Goal: Transaction & Acquisition: Purchase product/service

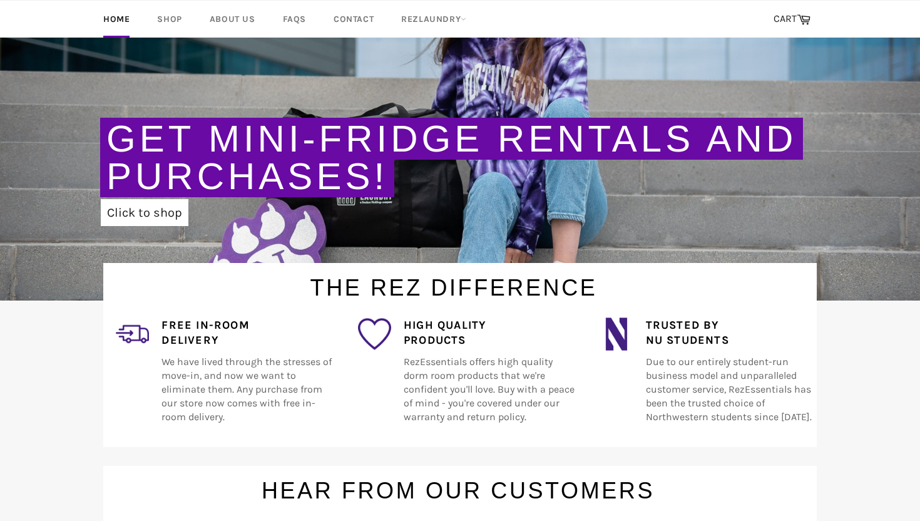
scroll to position [185, 0]
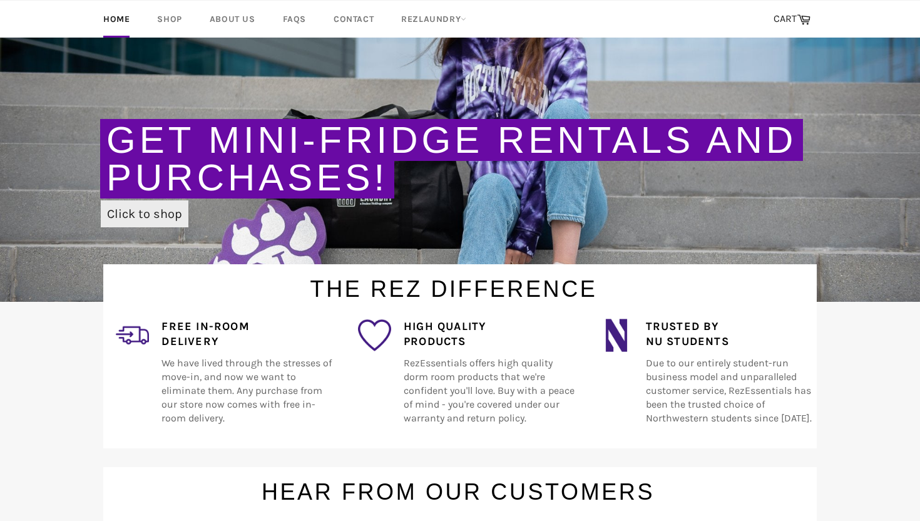
click at [133, 222] on link "Click to shop" at bounding box center [145, 213] width 88 height 27
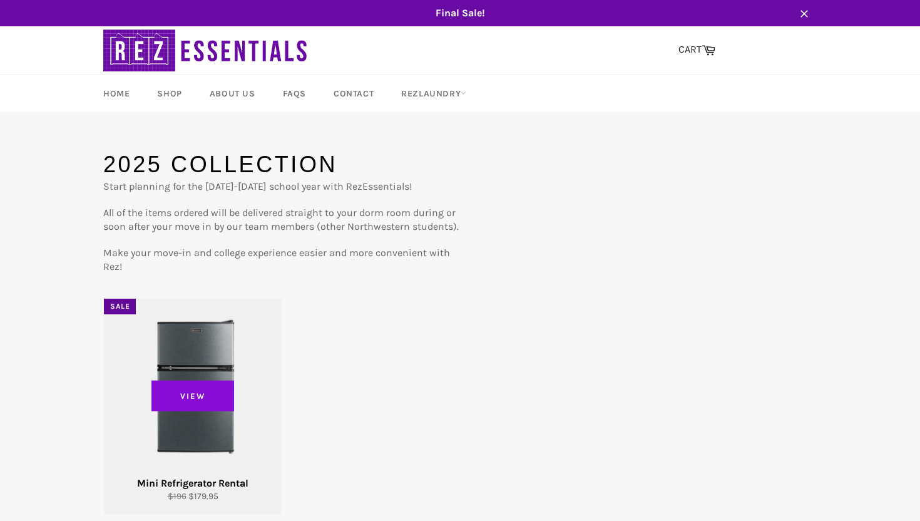
click at [216, 391] on span "View" at bounding box center [192, 395] width 83 height 31
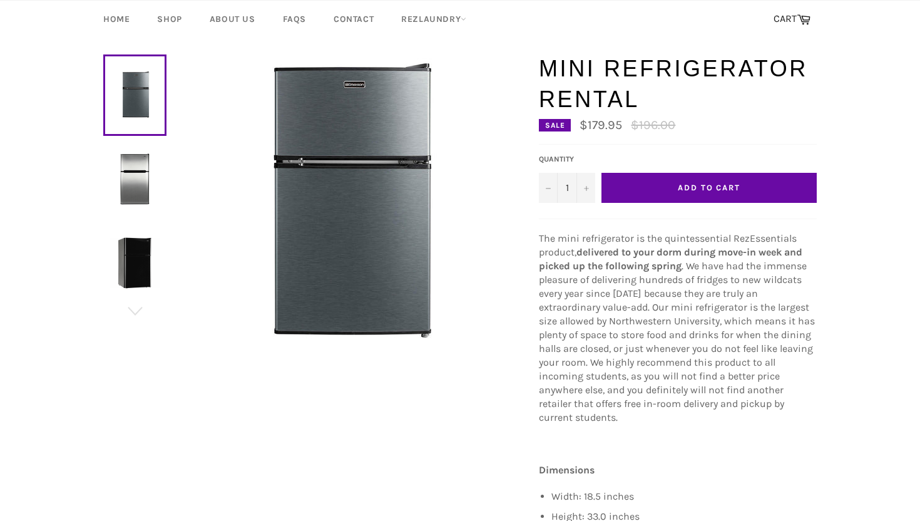
scroll to position [93, 0]
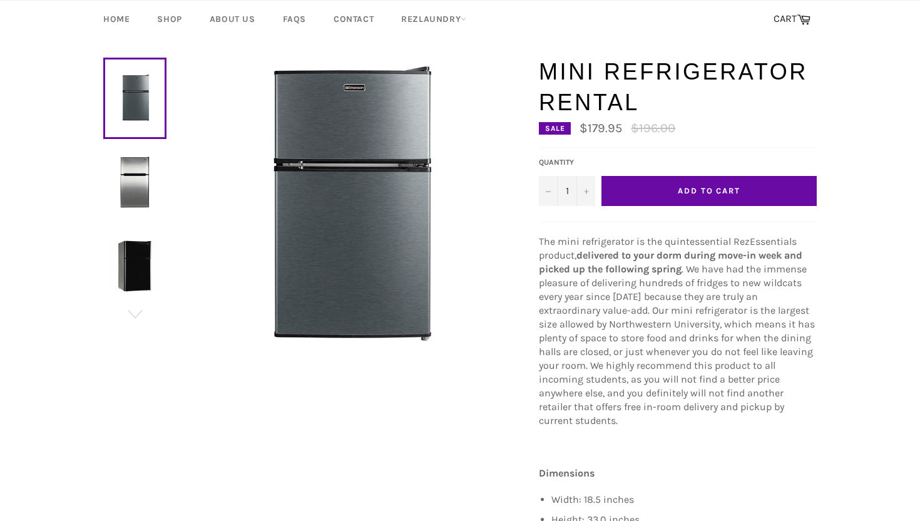
click at [639, 183] on button "Add to Cart" at bounding box center [708, 191] width 215 height 30
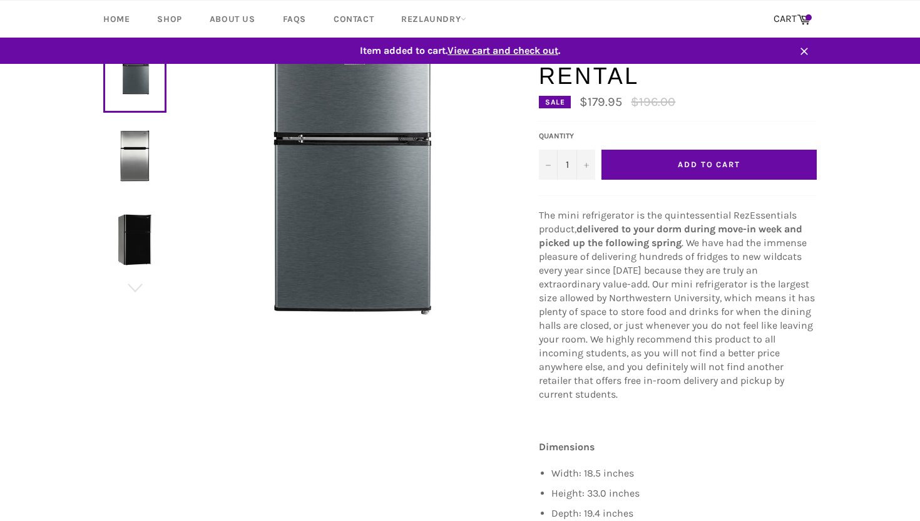
scroll to position [66, 0]
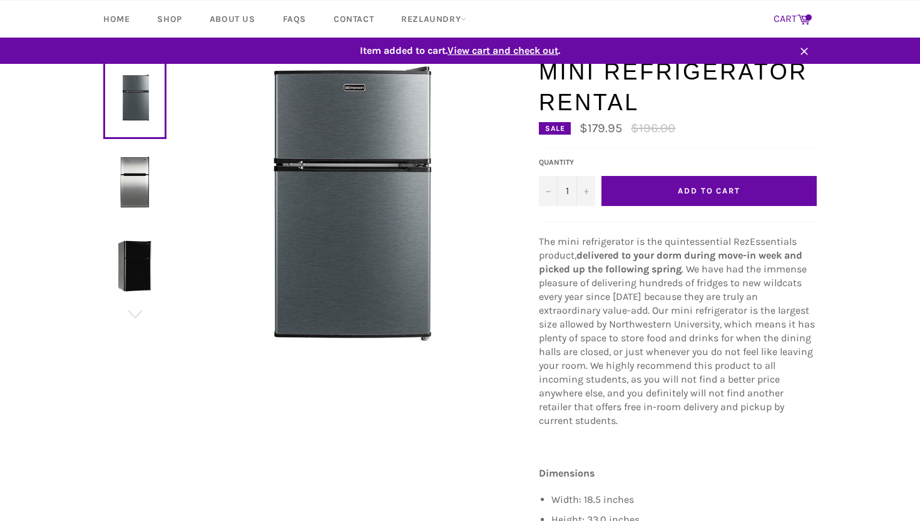
click at [788, 18] on link "CART Cart" at bounding box center [791, 19] width 49 height 26
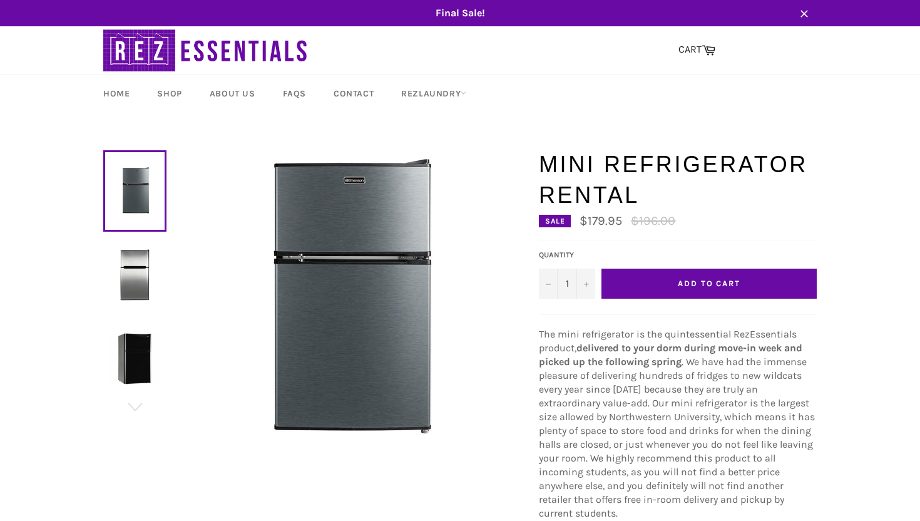
scroll to position [93, 0]
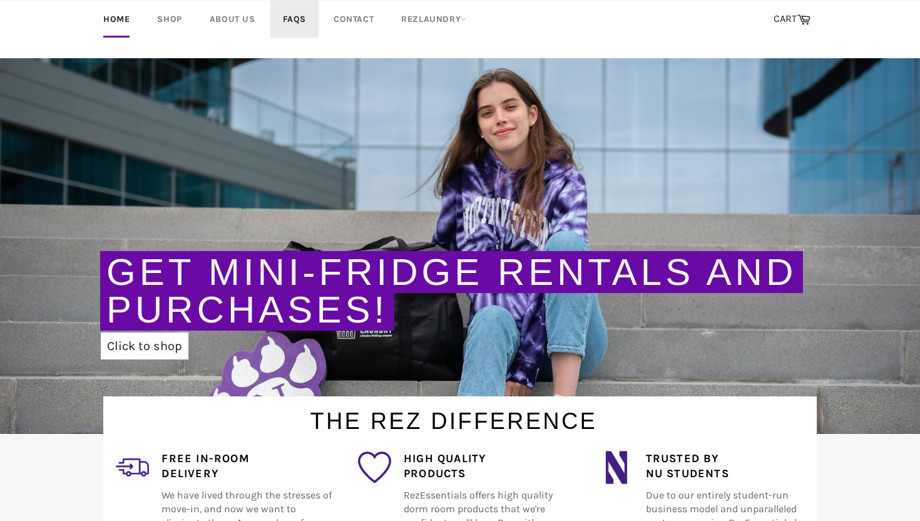
scroll to position [10, 0]
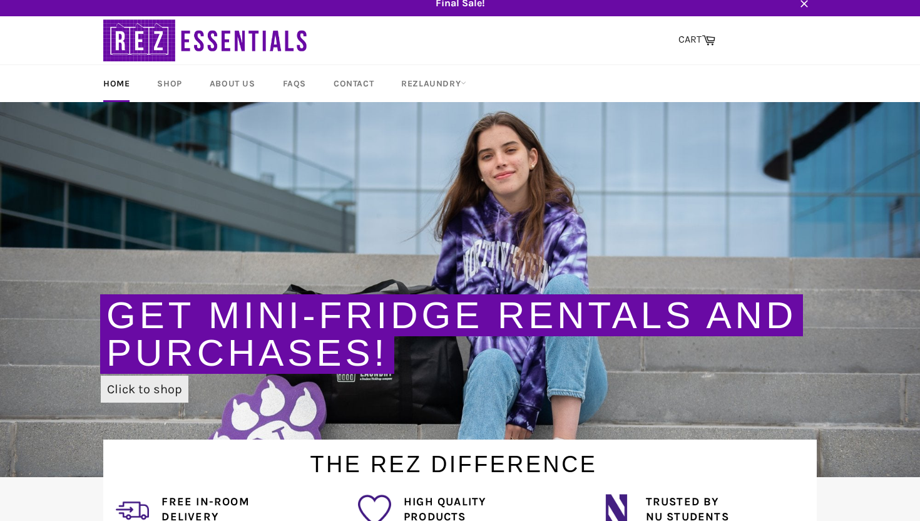
click at [128, 384] on link "Click to shop" at bounding box center [145, 388] width 88 height 27
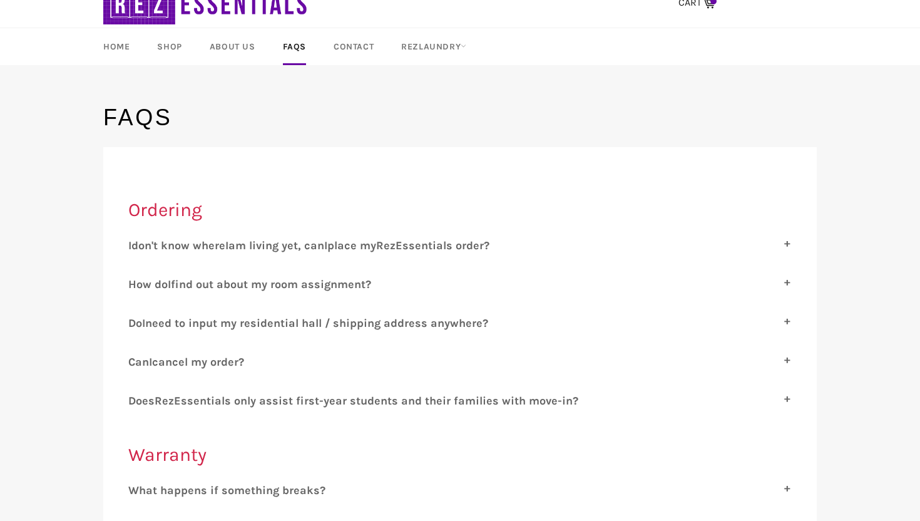
scroll to position [50, 0]
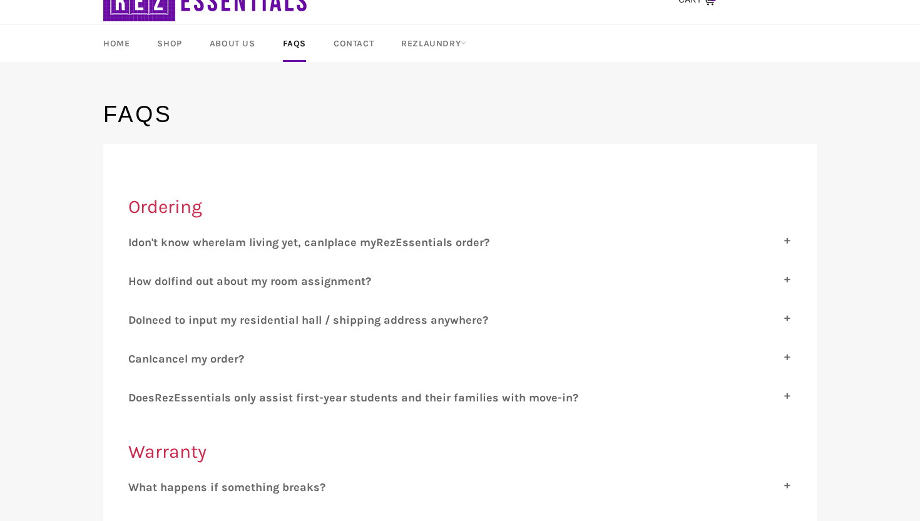
click at [376, 243] on span "place my" at bounding box center [351, 242] width 49 height 14
click at [136, 243] on input "I don't know where I am living yet, can I place my R ez E ssentials order?" at bounding box center [132, 239] width 8 height 8
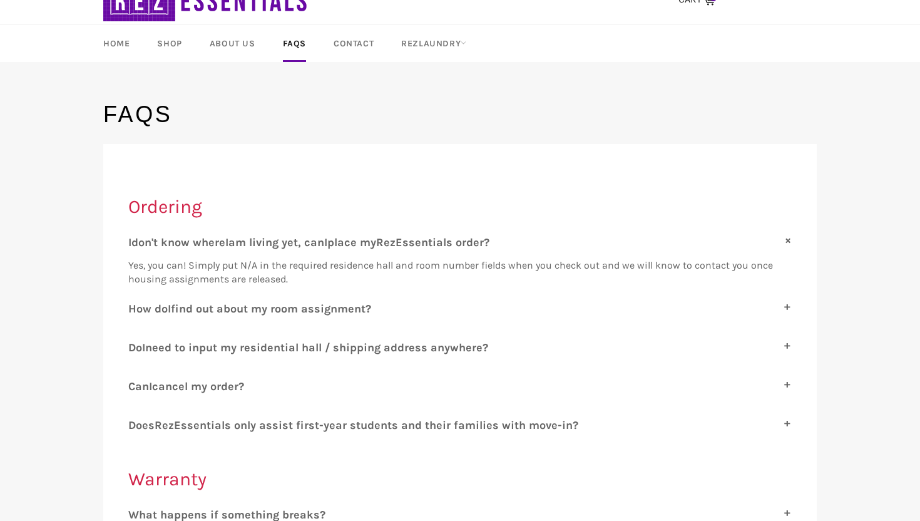
click at [376, 243] on span "place my" at bounding box center [351, 242] width 49 height 14
click at [136, 243] on input "I don't know where I am living yet, can I place my R ez E ssentials order?" at bounding box center [132, 239] width 8 height 8
checkbox input "false"
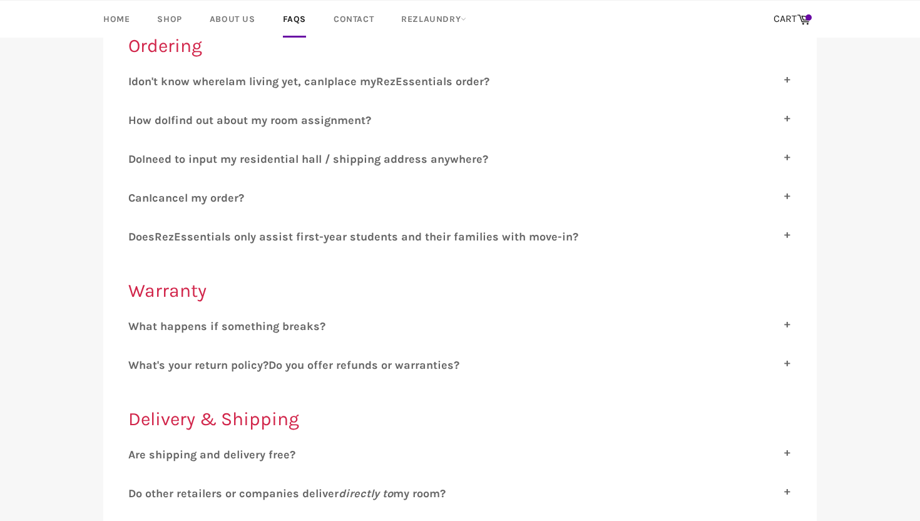
scroll to position [211, 0]
click at [390, 247] on div "D oes R ez E ssentials only assist first-year students and their families with …" at bounding box center [459, 240] width 663 height 23
click at [390, 233] on span "ssentials only assist first-year students and their families with move-in?" at bounding box center [379, 236] width 397 height 14
click at [136, 233] on input "D oes R ez E ssentials only assist first-year students and their families with …" at bounding box center [132, 233] width 8 height 8
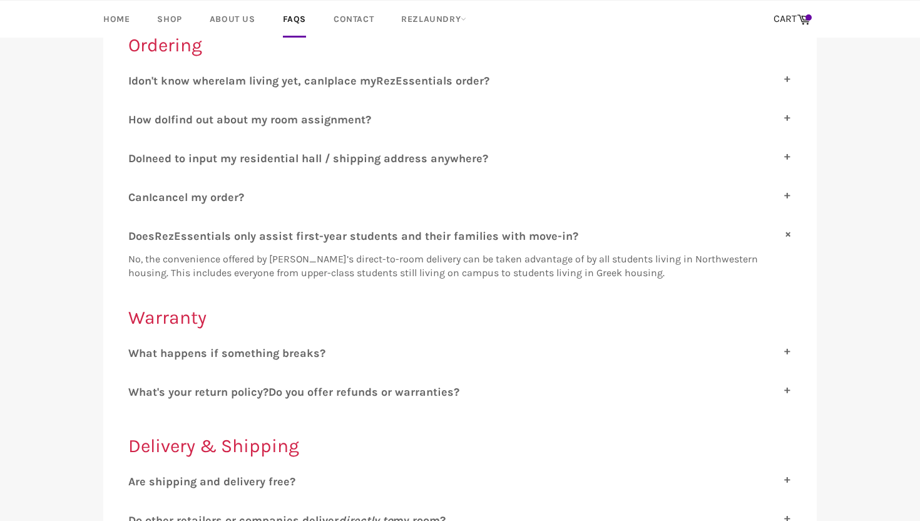
click at [390, 233] on span "ssentials only assist first-year students and their families with move-in?" at bounding box center [379, 236] width 397 height 14
click at [136, 233] on input "D oes R ez E ssentials only assist first-year students and their families with …" at bounding box center [132, 233] width 8 height 8
checkbox input "false"
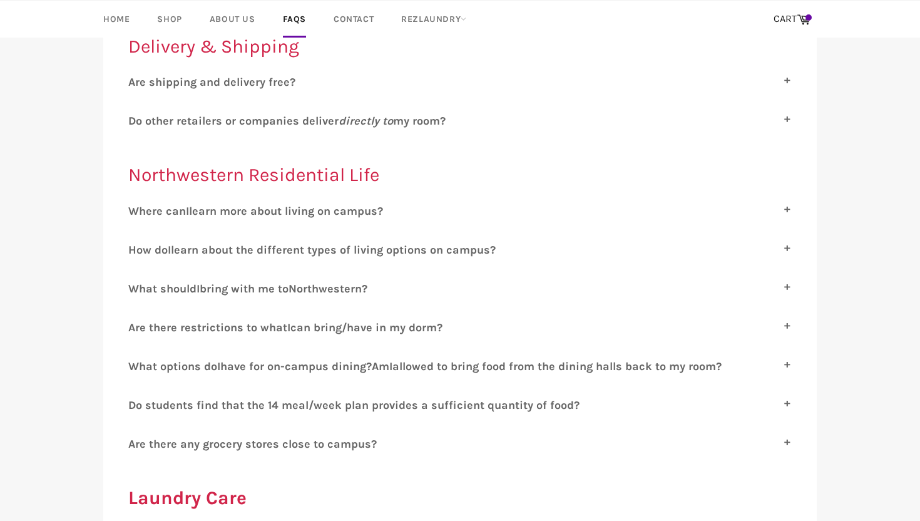
scroll to position [594, 0]
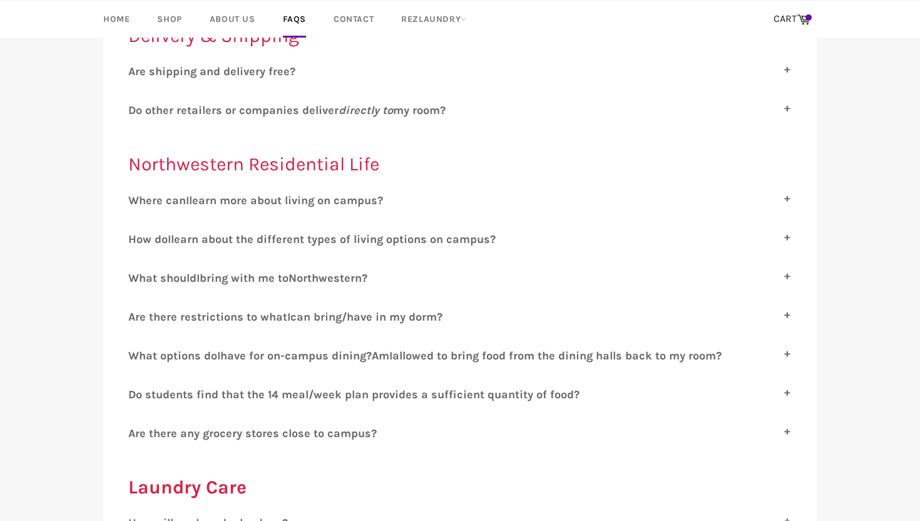
click at [395, 110] on span "o other retailers or companies deliver directly to my room?" at bounding box center [291, 110] width 310 height 14
click at [136, 110] on input "D o other retailers or companies deliver directly to my room?" at bounding box center [132, 107] width 8 height 8
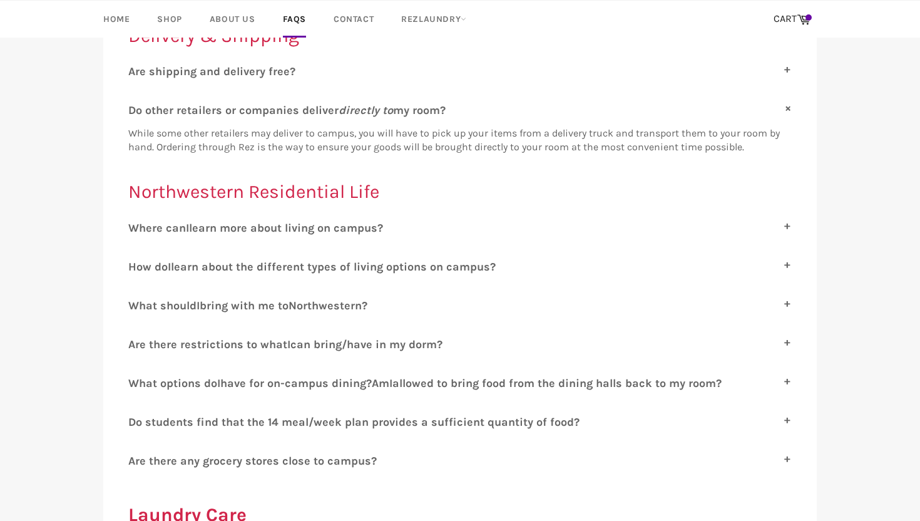
click at [395, 110] on span "o other retailers or companies deliver directly to my room?" at bounding box center [291, 110] width 310 height 14
click at [136, 110] on input "D o other retailers or companies deliver directly to my room?" at bounding box center [132, 107] width 8 height 8
checkbox input "false"
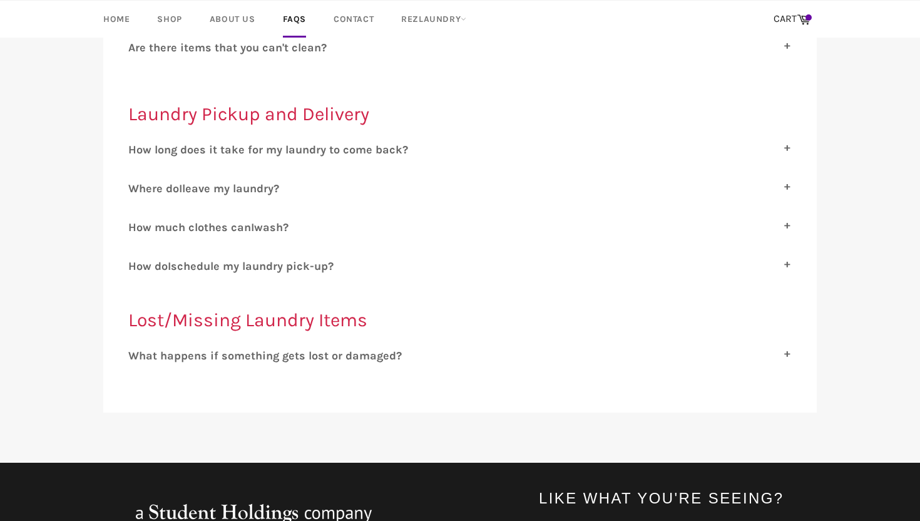
scroll to position [1223, 0]
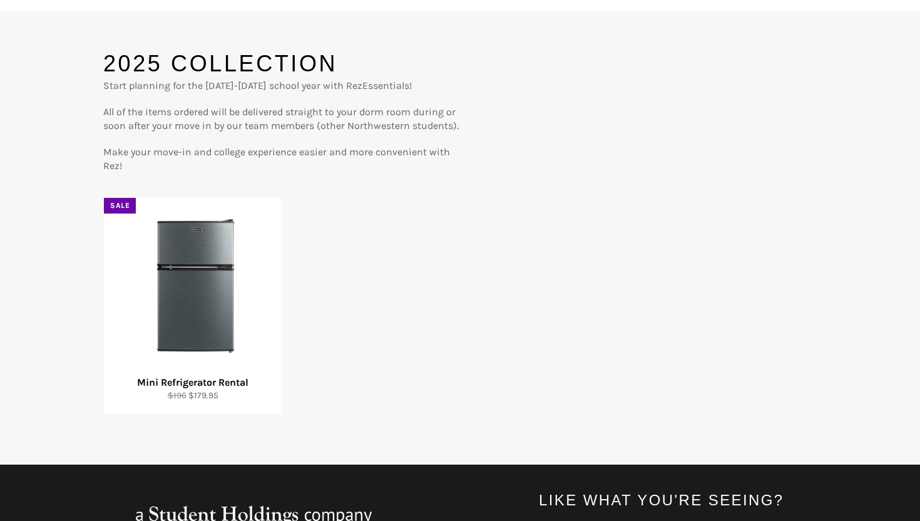
scroll to position [143, 0]
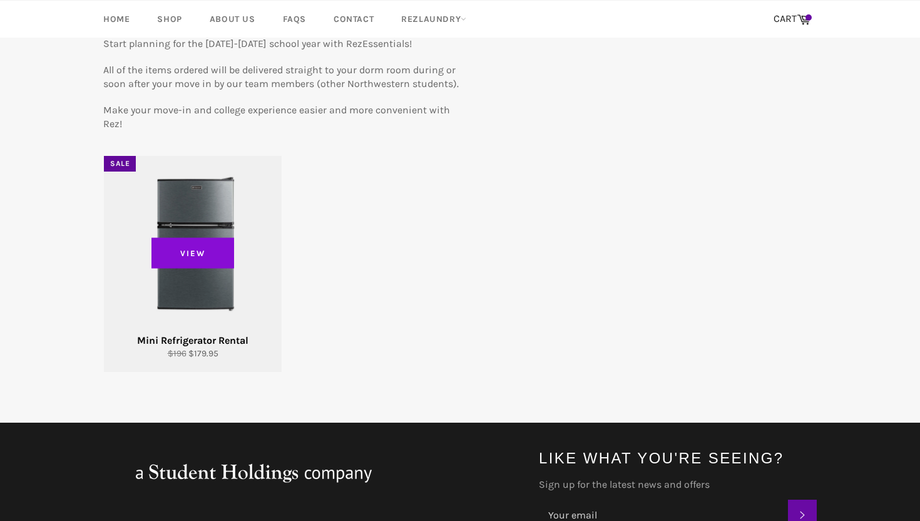
click at [214, 245] on span "View" at bounding box center [192, 252] width 83 height 31
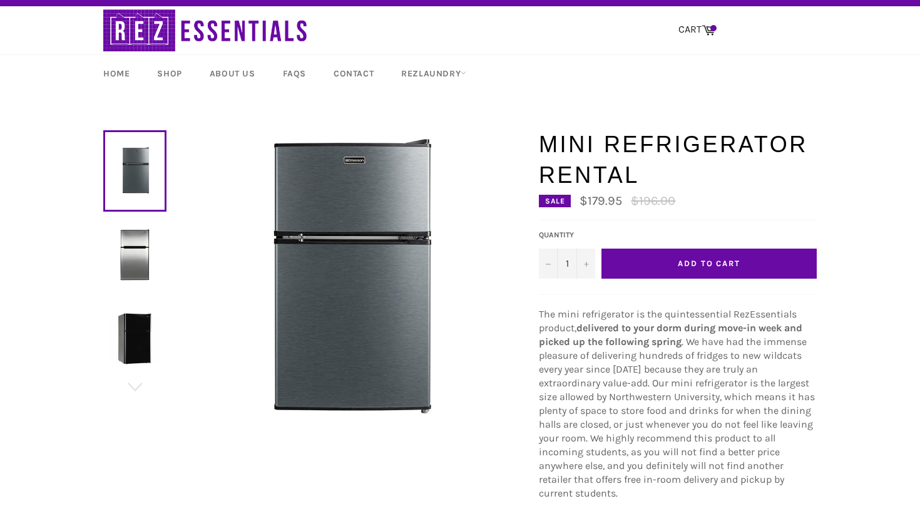
scroll to position [23, 0]
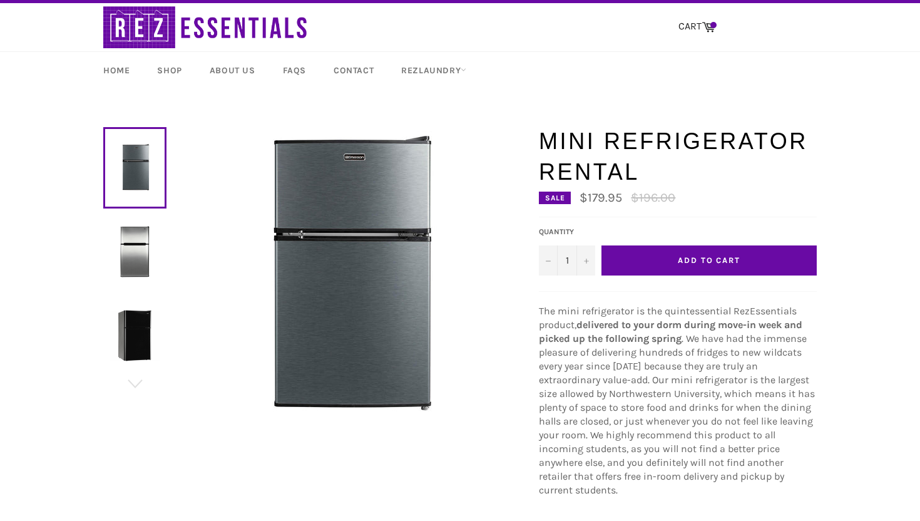
click at [144, 268] on img at bounding box center [134, 251] width 51 height 51
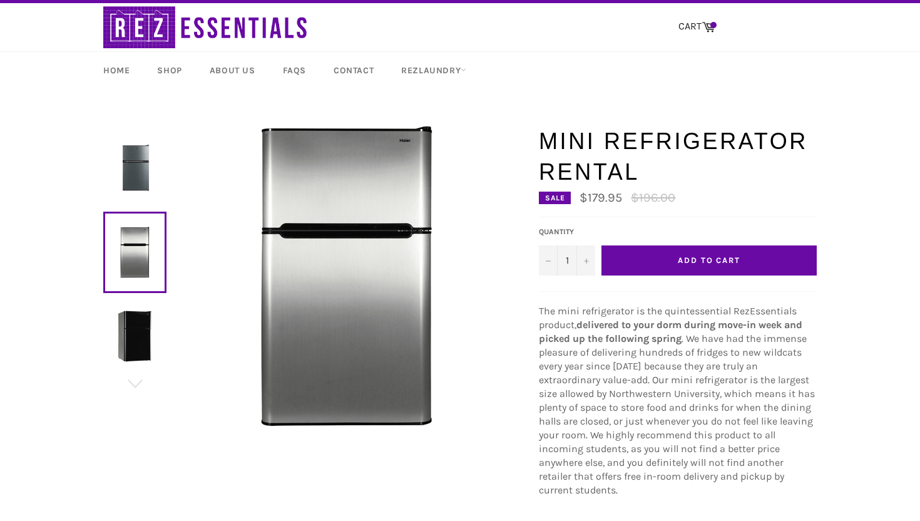
click at [128, 320] on img at bounding box center [134, 335] width 51 height 51
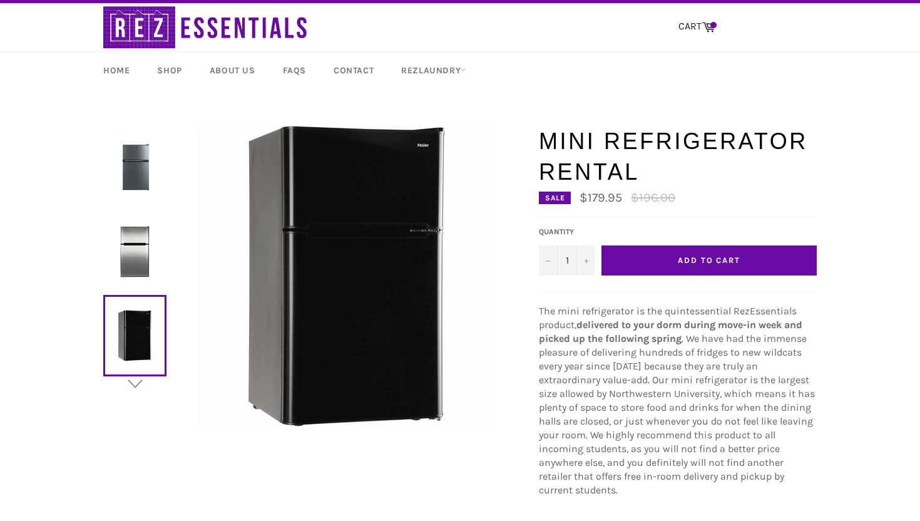
click at [128, 390] on icon "button" at bounding box center [135, 383] width 19 height 19
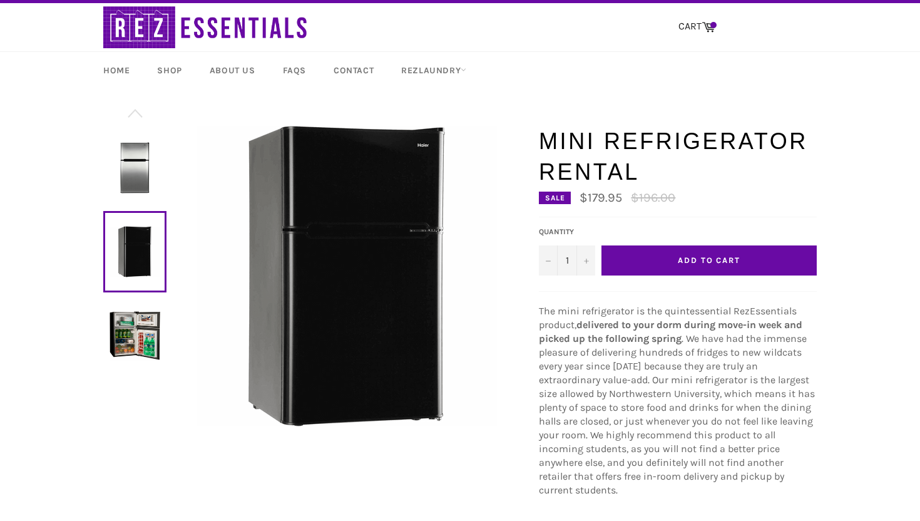
click at [123, 357] on img at bounding box center [134, 335] width 51 height 51
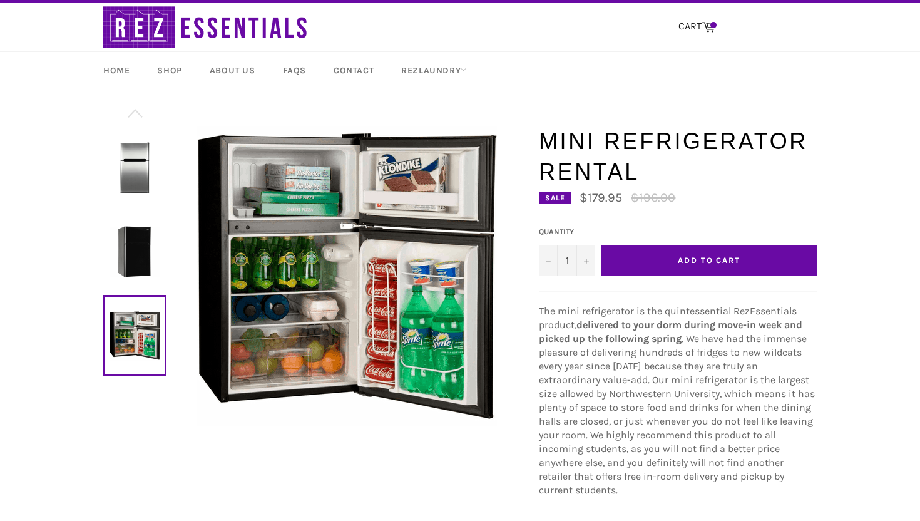
click at [143, 254] on img at bounding box center [134, 251] width 51 height 51
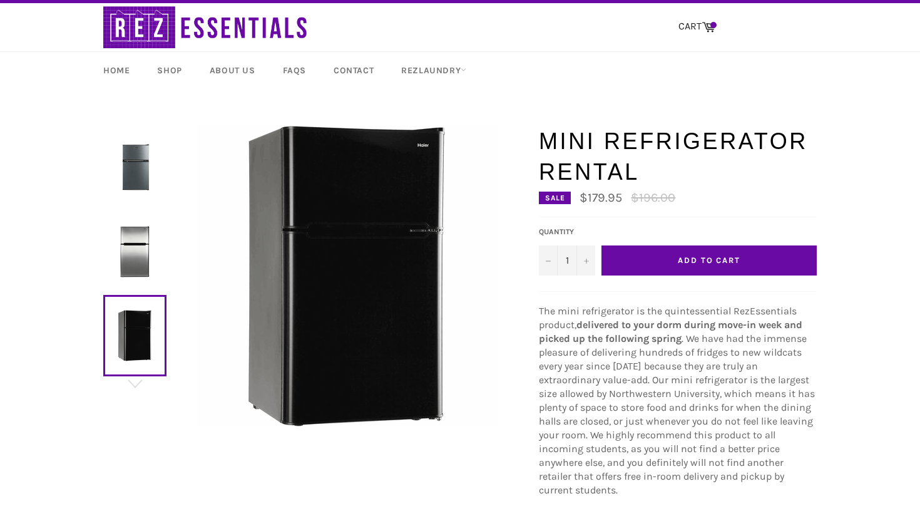
click at [130, 180] on img at bounding box center [134, 167] width 51 height 51
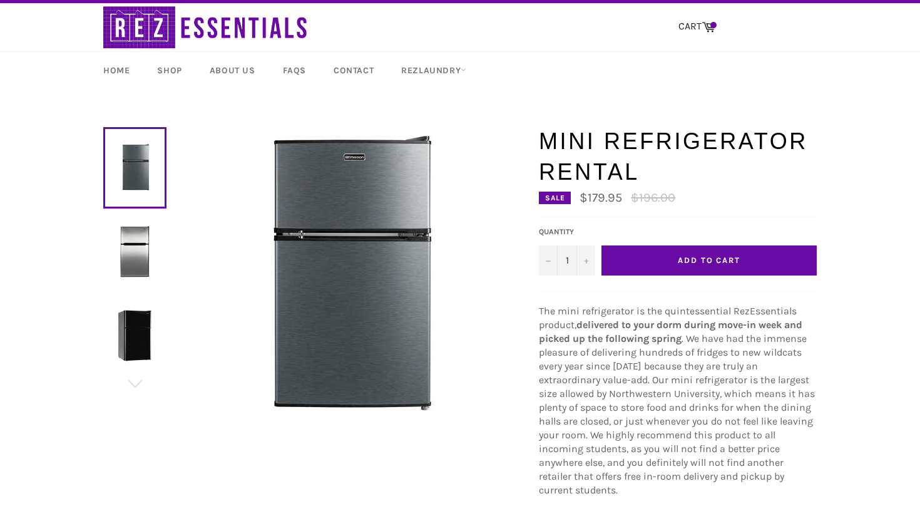
click at [733, 268] on button "Add to Cart" at bounding box center [708, 260] width 215 height 30
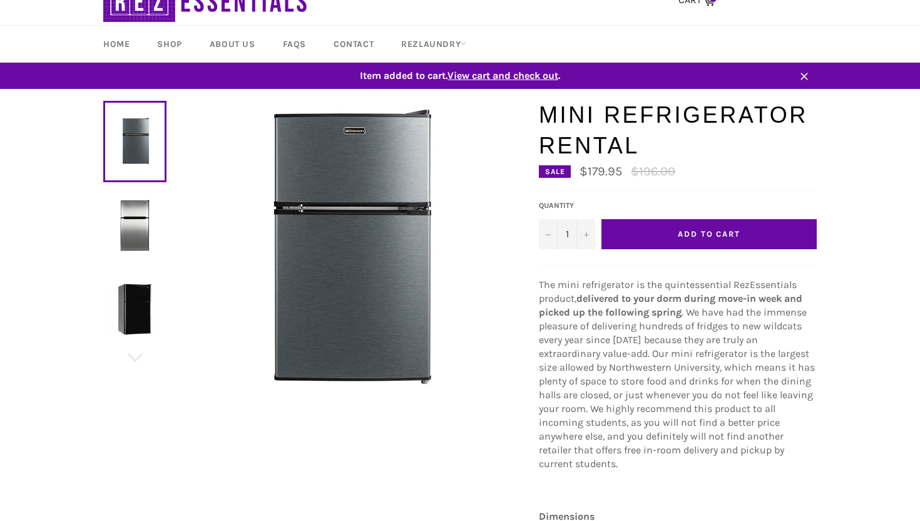
scroll to position [0, 0]
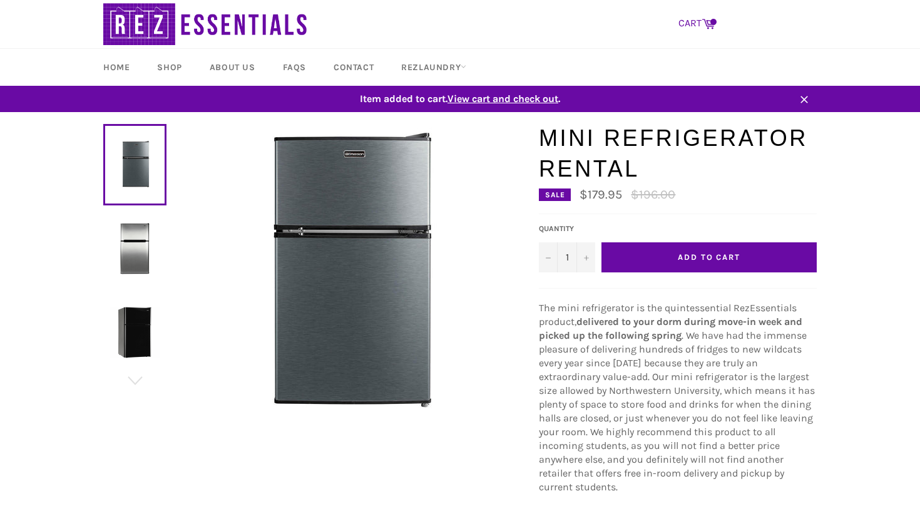
click at [688, 14] on link "CART Cart" at bounding box center [696, 24] width 49 height 26
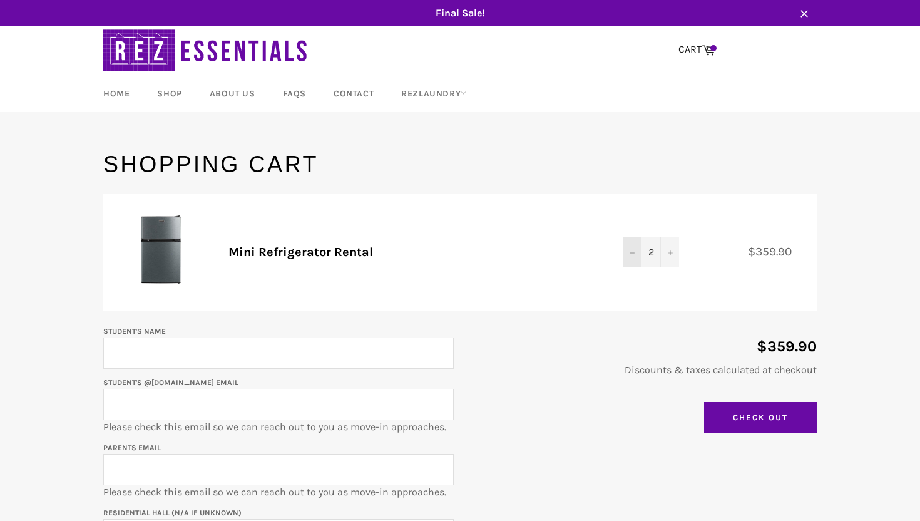
click at [630, 248] on button "−" at bounding box center [632, 252] width 19 height 30
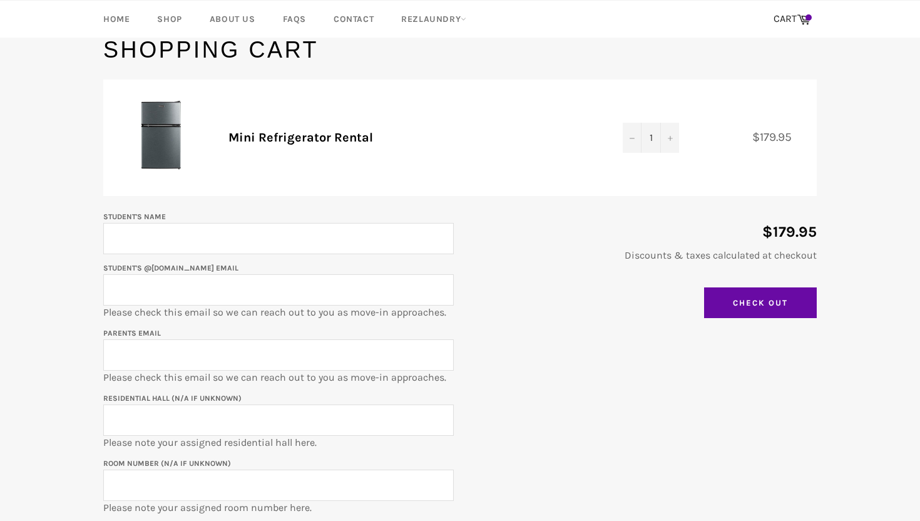
scroll to position [118, 0]
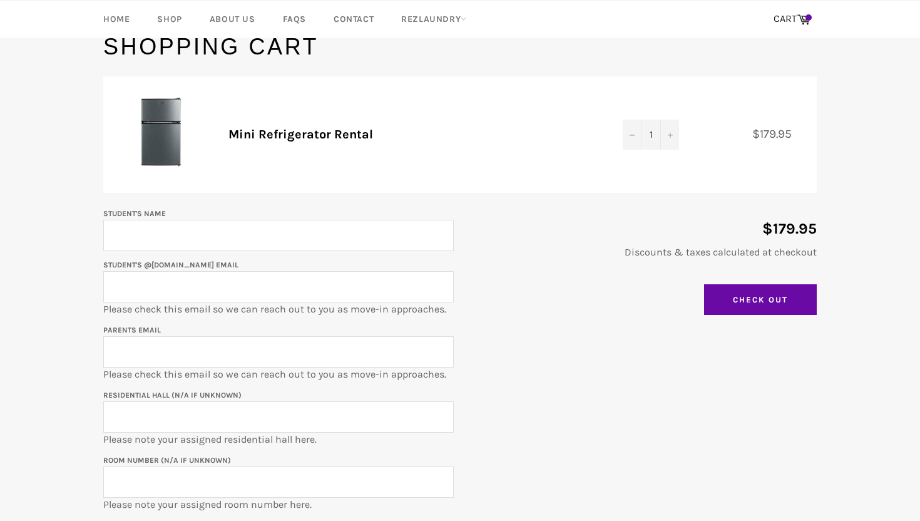
click at [330, 228] on input "Student's Name" at bounding box center [278, 235] width 350 height 31
type input "[PERSON_NAME]"
paste input "[EMAIL_ADDRESS][DOMAIN_NAME]"
type input "[EMAIL_ADDRESS][DOMAIN_NAME]"
click at [229, 342] on input "Parents email" at bounding box center [278, 351] width 350 height 31
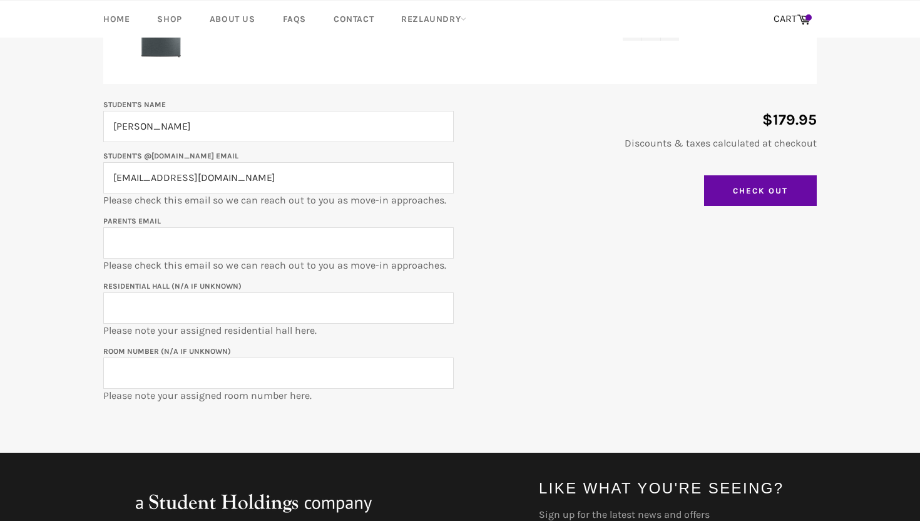
scroll to position [228, 0]
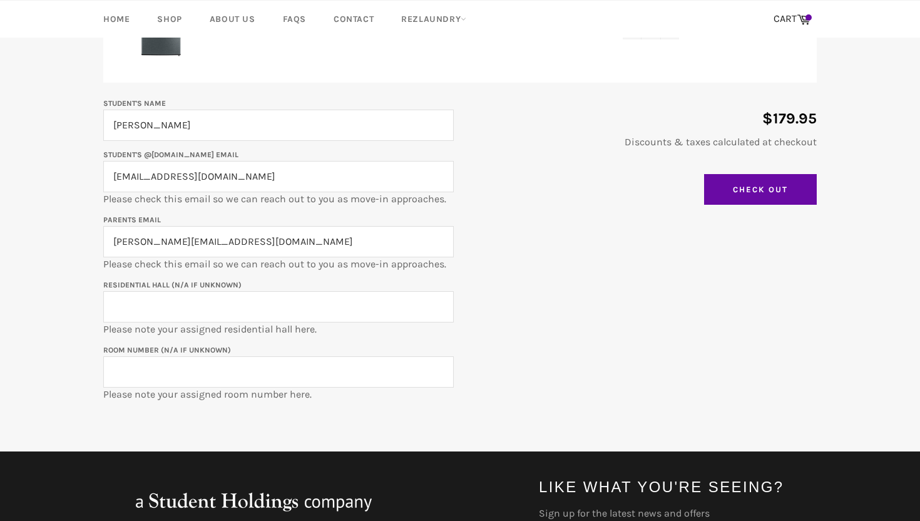
type input "[PERSON_NAME][EMAIL_ADDRESS][DOMAIN_NAME]"
type input "Hinmna"
type input "1835 [PERSON_NAME]"
click at [298, 357] on input "Room Number (N/A if unknown)" at bounding box center [278, 371] width 350 height 31
paste input "HNM-0237b"
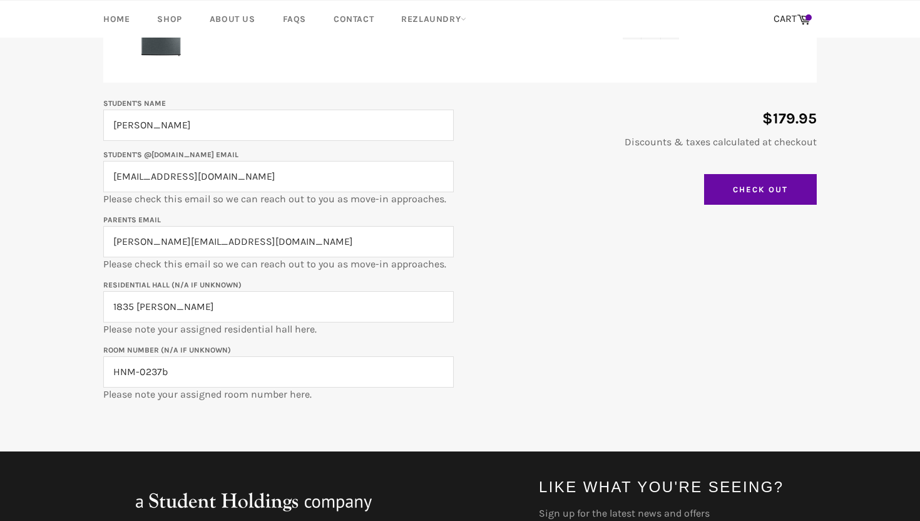
type input "HNM-0237b"
click at [810, 292] on div "Student's Name [PERSON_NAME] Student's @[DOMAIN_NAME] email [EMAIL_ADDRESS][DOM…" at bounding box center [454, 248] width 726 height 305
click at [796, 198] on input "Check Out" at bounding box center [760, 189] width 113 height 31
